Goal: Download file/media

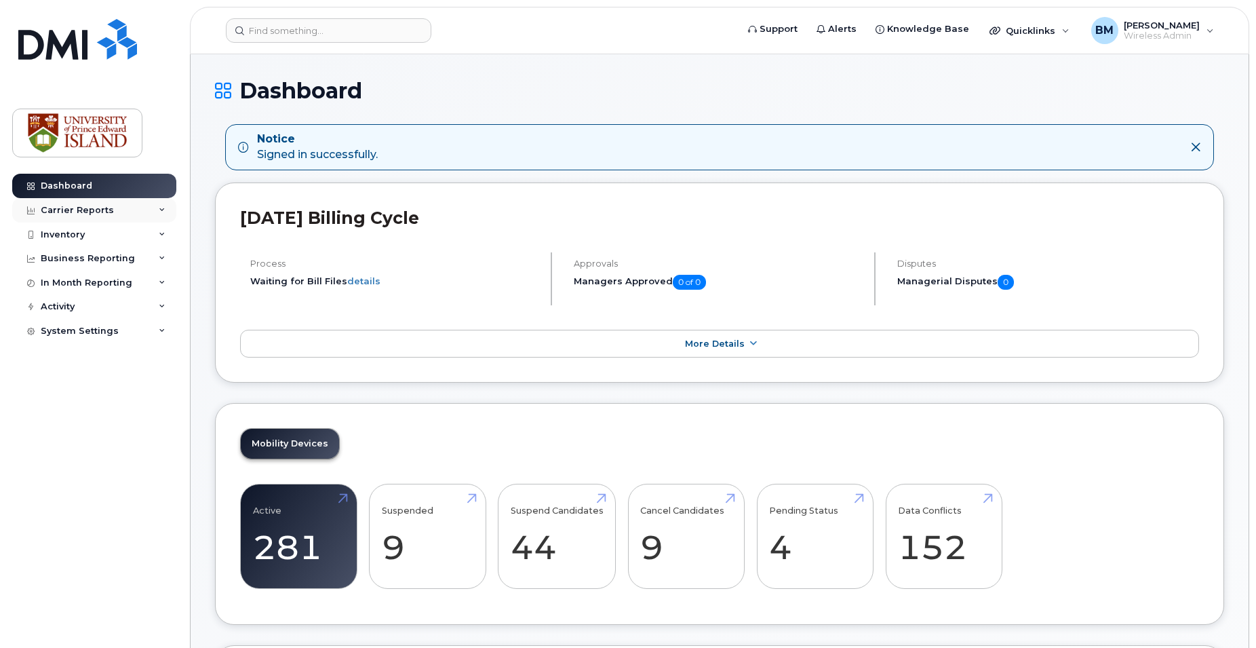
click at [74, 206] on div "Carrier Reports" at bounding box center [77, 210] width 73 height 11
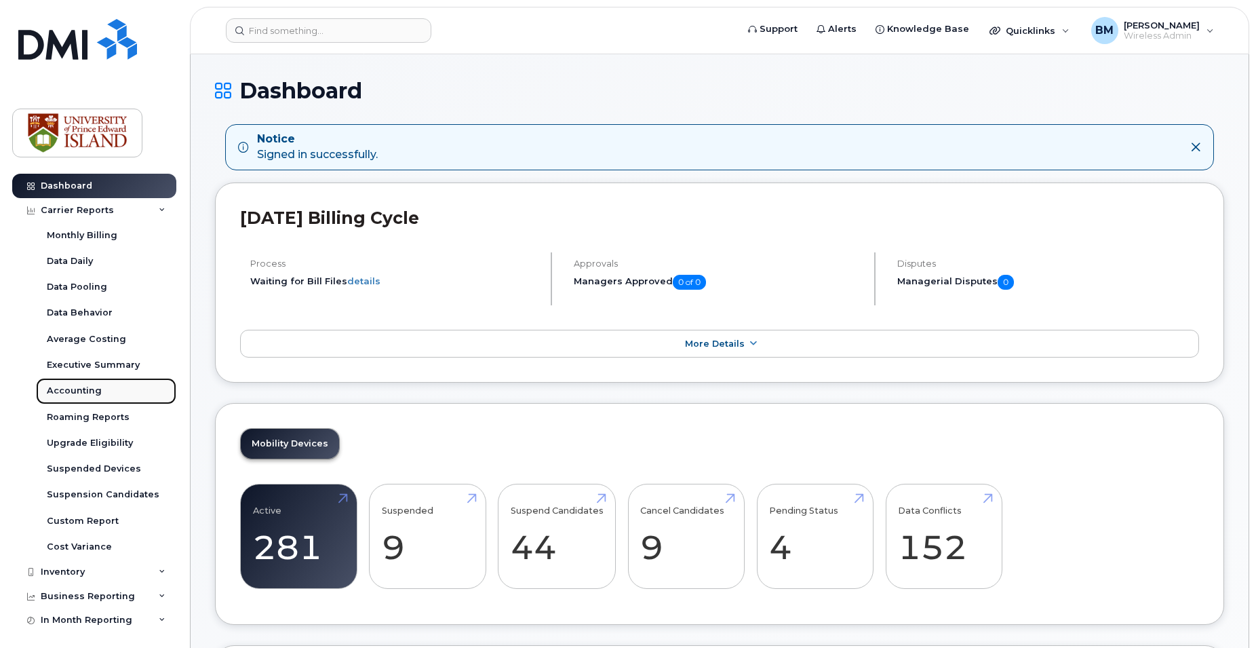
click at [94, 385] on div "Accounting" at bounding box center [74, 391] width 55 height 12
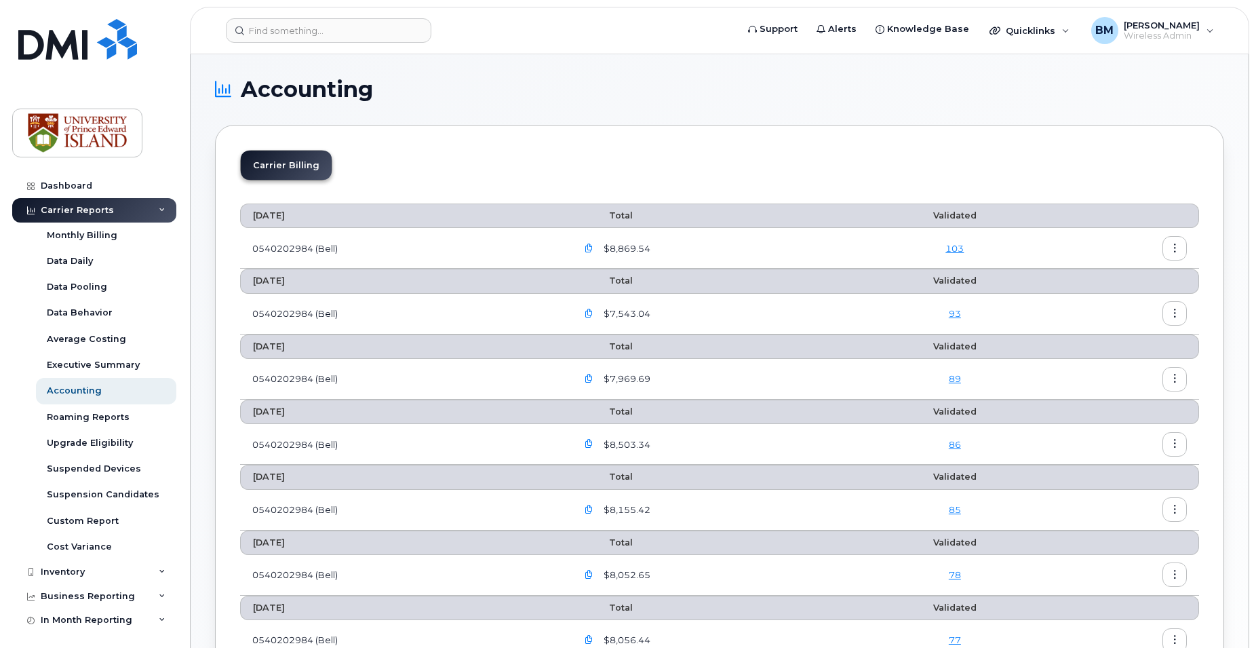
click at [594, 246] on icon "button" at bounding box center [589, 248] width 9 height 9
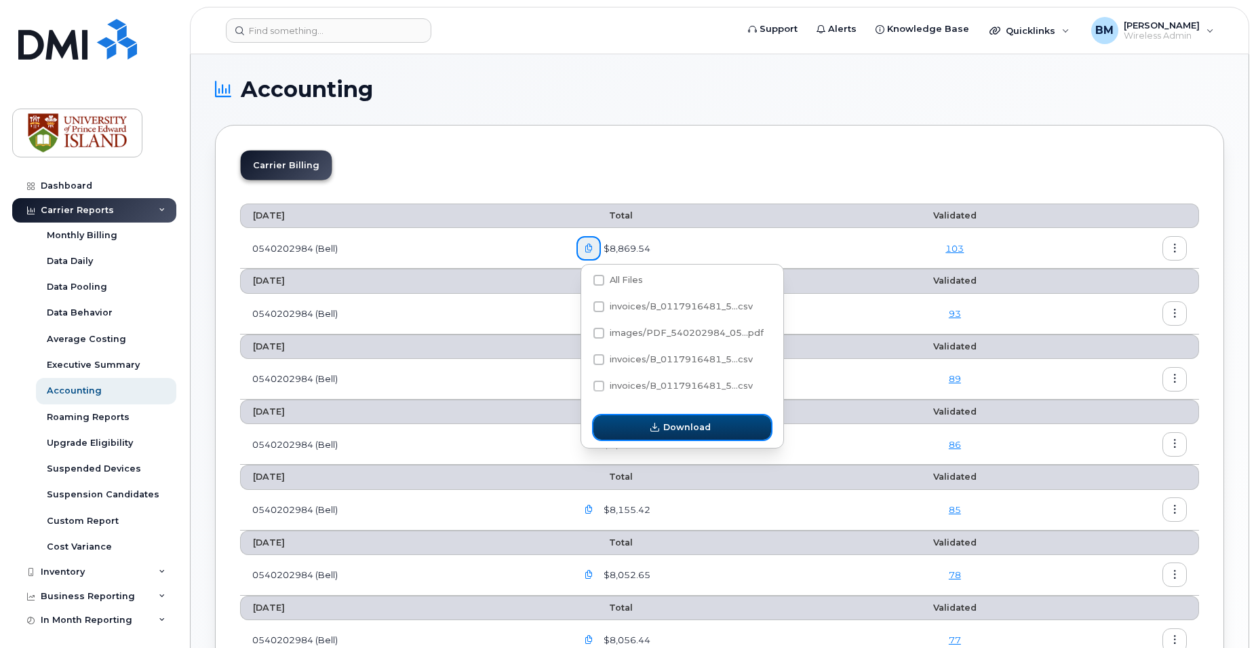
click at [701, 421] on span "Download" at bounding box center [686, 427] width 47 height 13
click at [692, 421] on span "Download" at bounding box center [686, 427] width 47 height 13
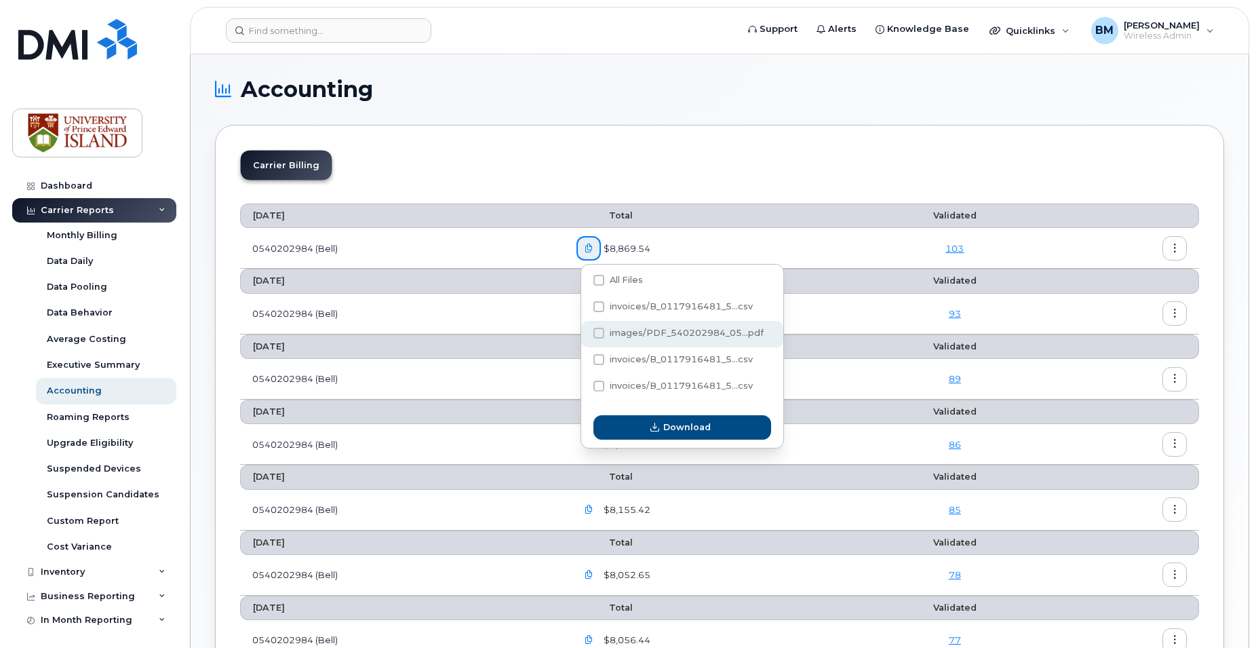
click at [599, 332] on span at bounding box center [599, 333] width 11 height 11
click at [584, 332] on input "images/PDF_540202984_05...pdf" at bounding box center [580, 333] width 7 height 7
checkbox input "true"
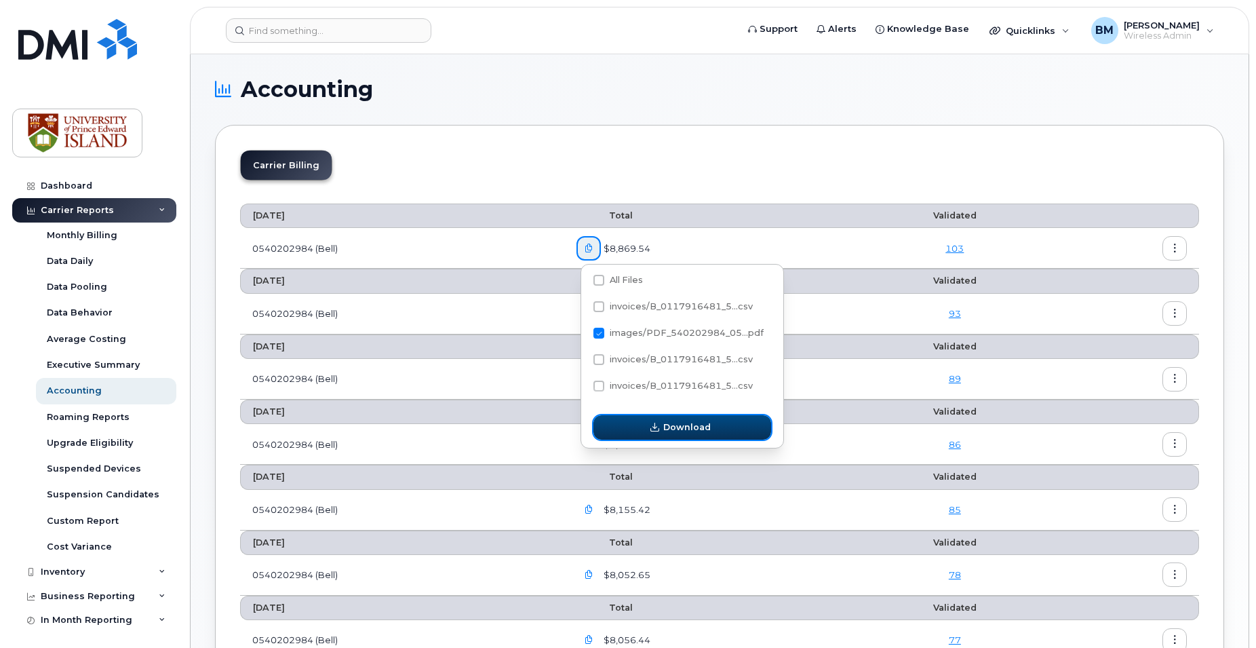
click at [699, 429] on span "Download" at bounding box center [686, 427] width 47 height 13
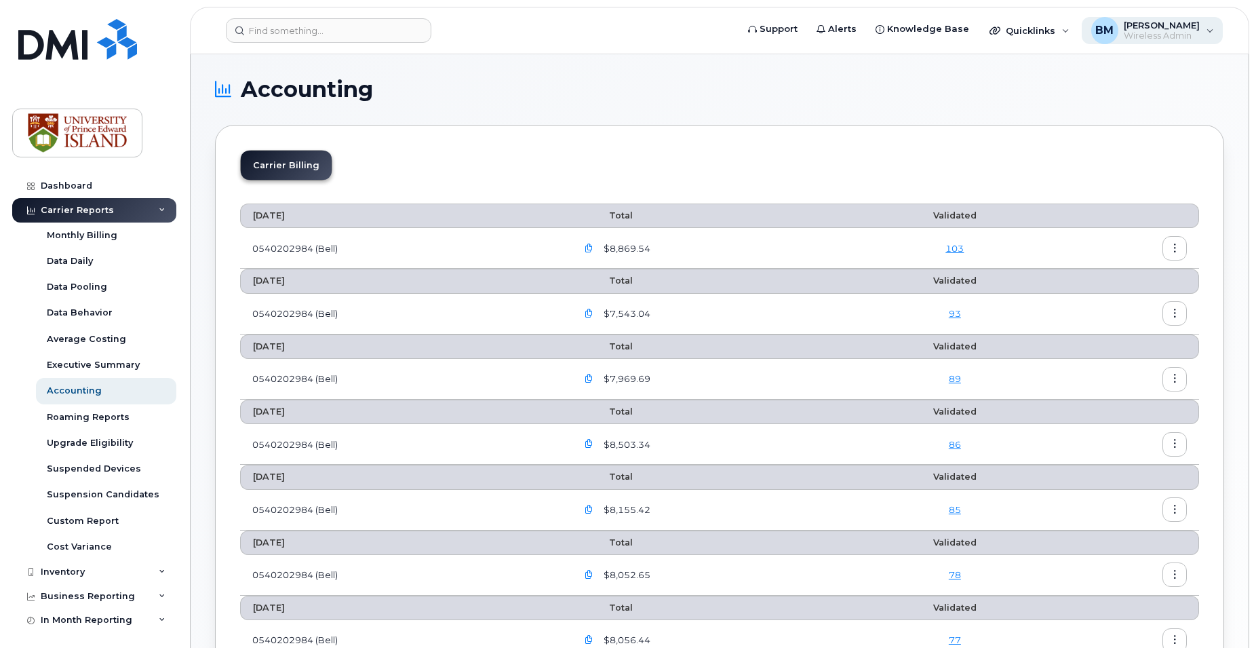
click at [1158, 24] on span "[PERSON_NAME]" at bounding box center [1162, 25] width 76 height 11
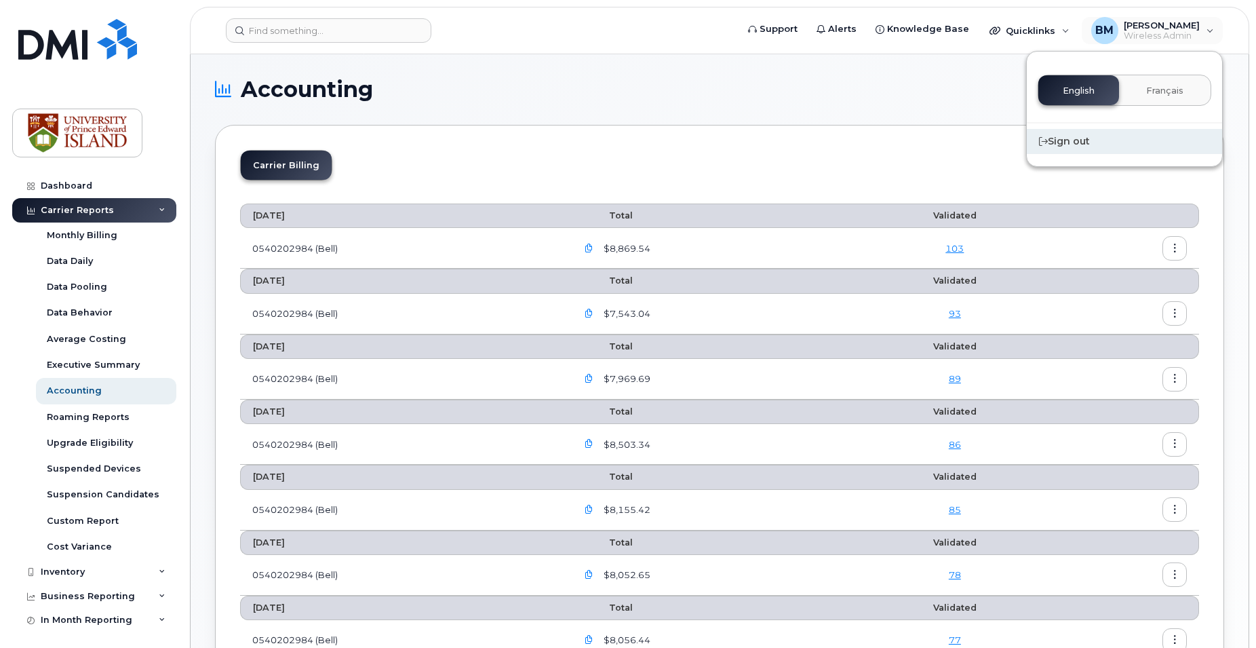
click at [1060, 140] on div "Sign out" at bounding box center [1124, 141] width 195 height 25
